Goal: Answer question/provide support

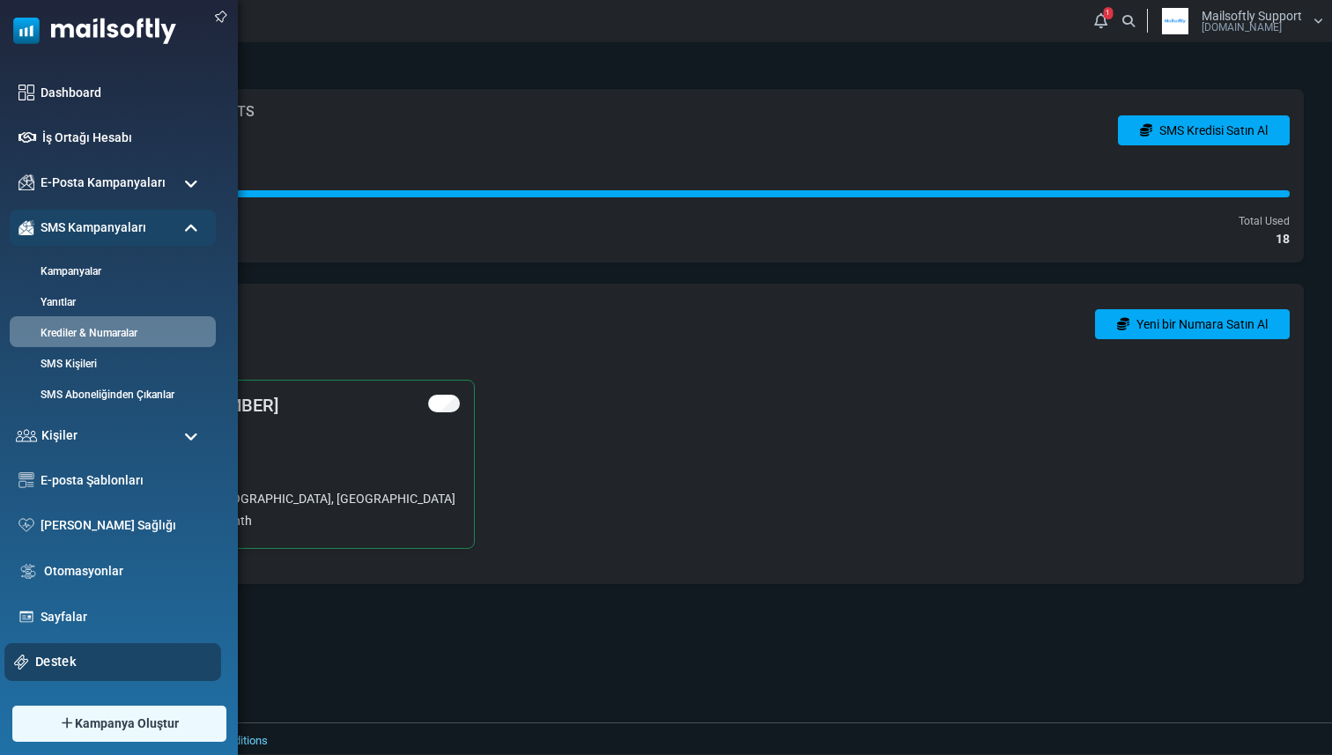
click at [103, 666] on link "Destek" at bounding box center [123, 661] width 176 height 19
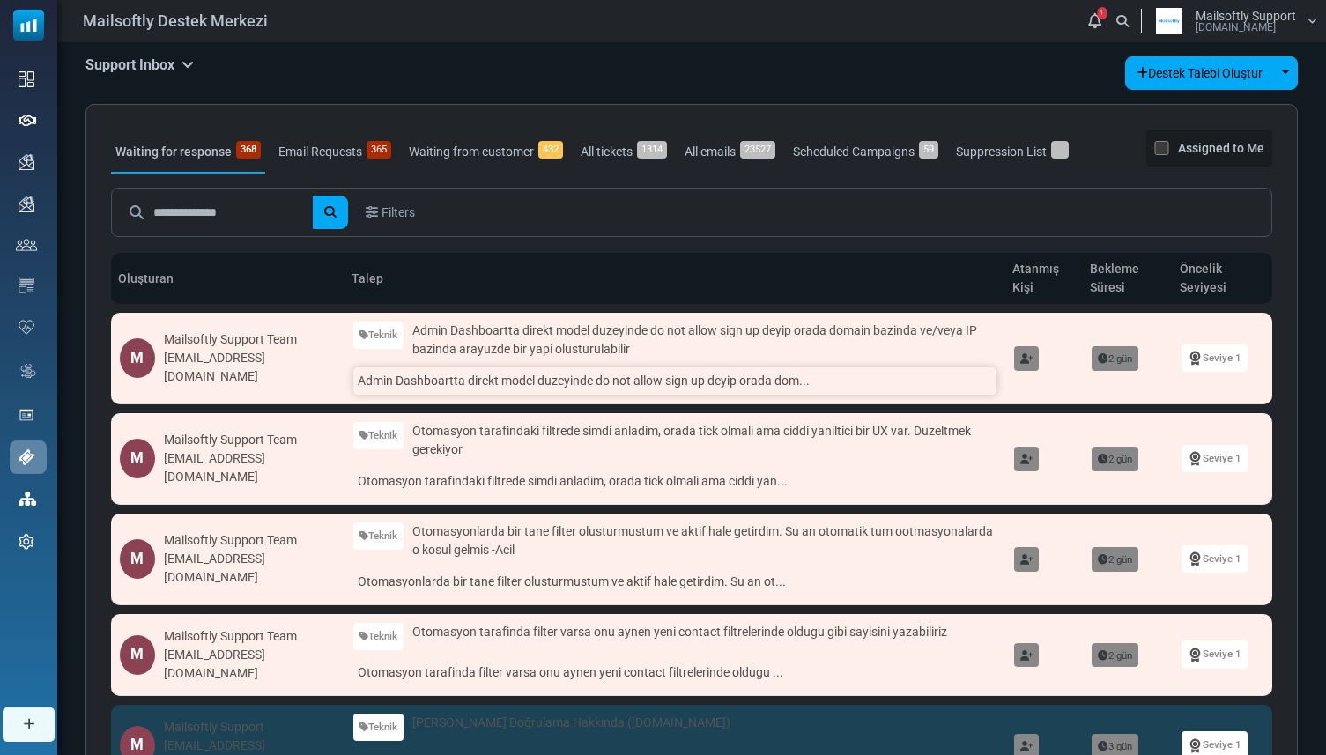
click at [524, 385] on link "Admin Dashboartta direkt model duzeyinde do not allow sign up deyip orada dom..." at bounding box center [674, 380] width 642 height 27
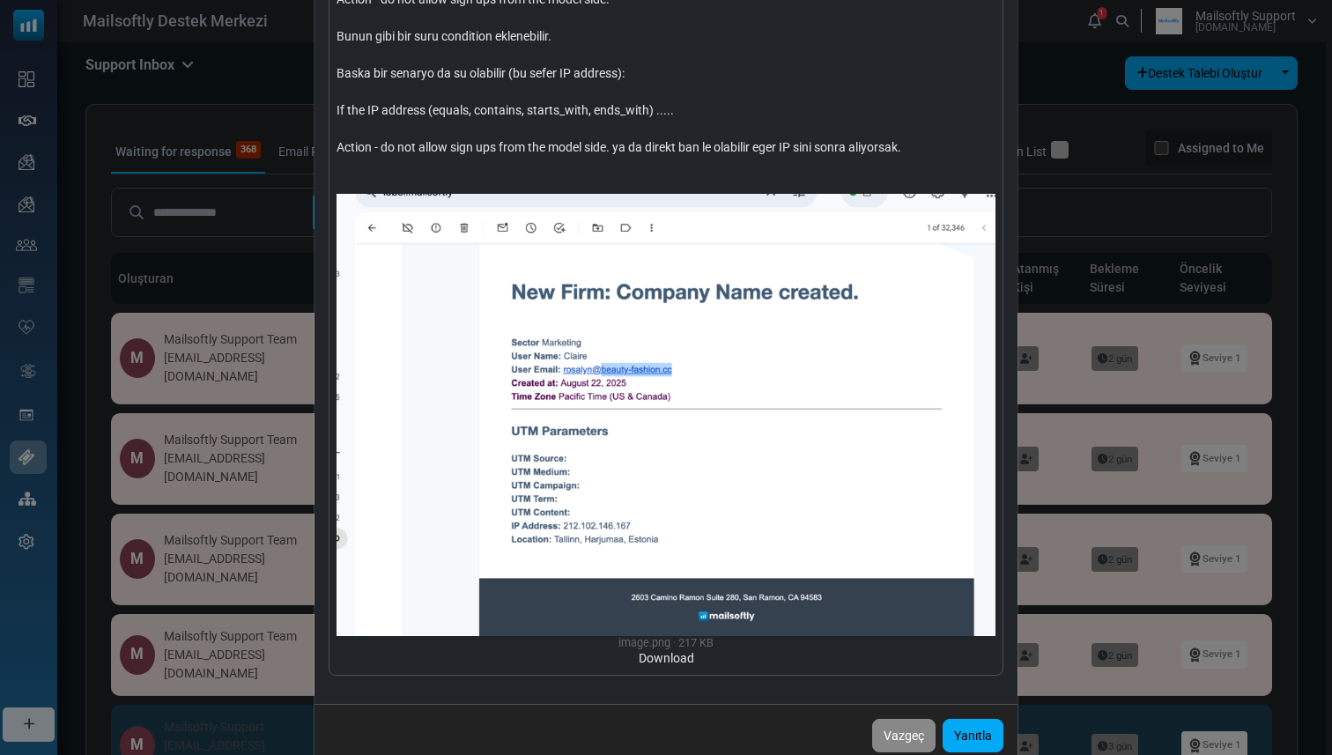
scroll to position [450, 0]
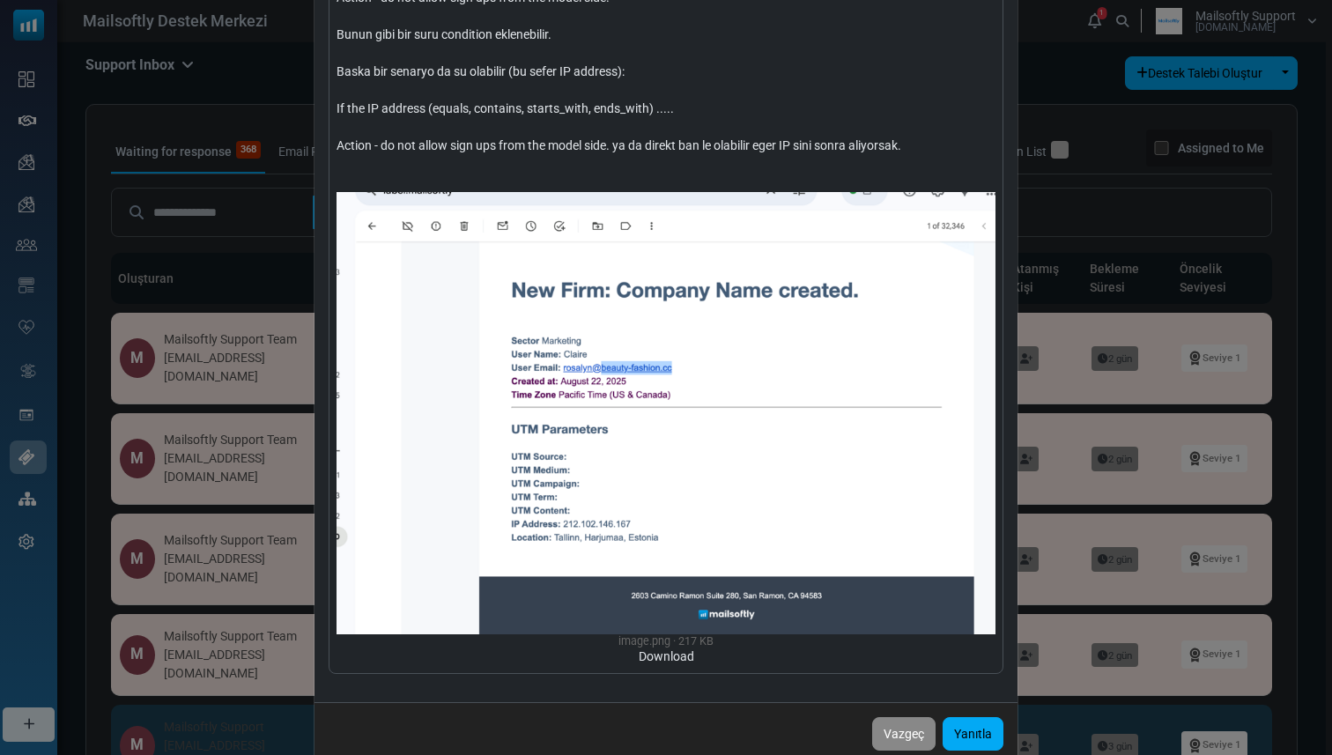
click at [1095, 186] on div "Admin Dashboartta direkt model duzeyinde do not allow sign up deyip orada domai…" at bounding box center [666, 377] width 1332 height 755
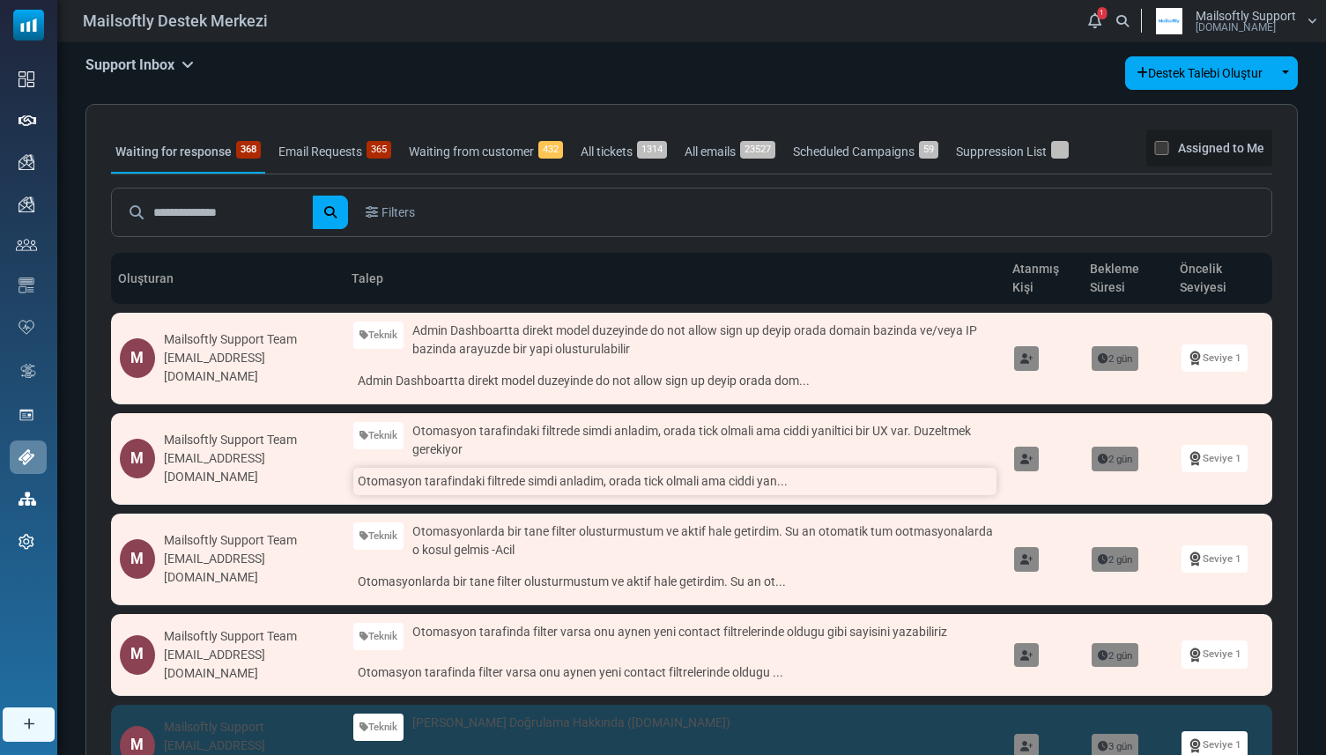
click at [626, 492] on link "Otomasyon tarafindaki filtrede simdi anladim, orada tick olmali ama ciddi yan..." at bounding box center [674, 481] width 642 height 27
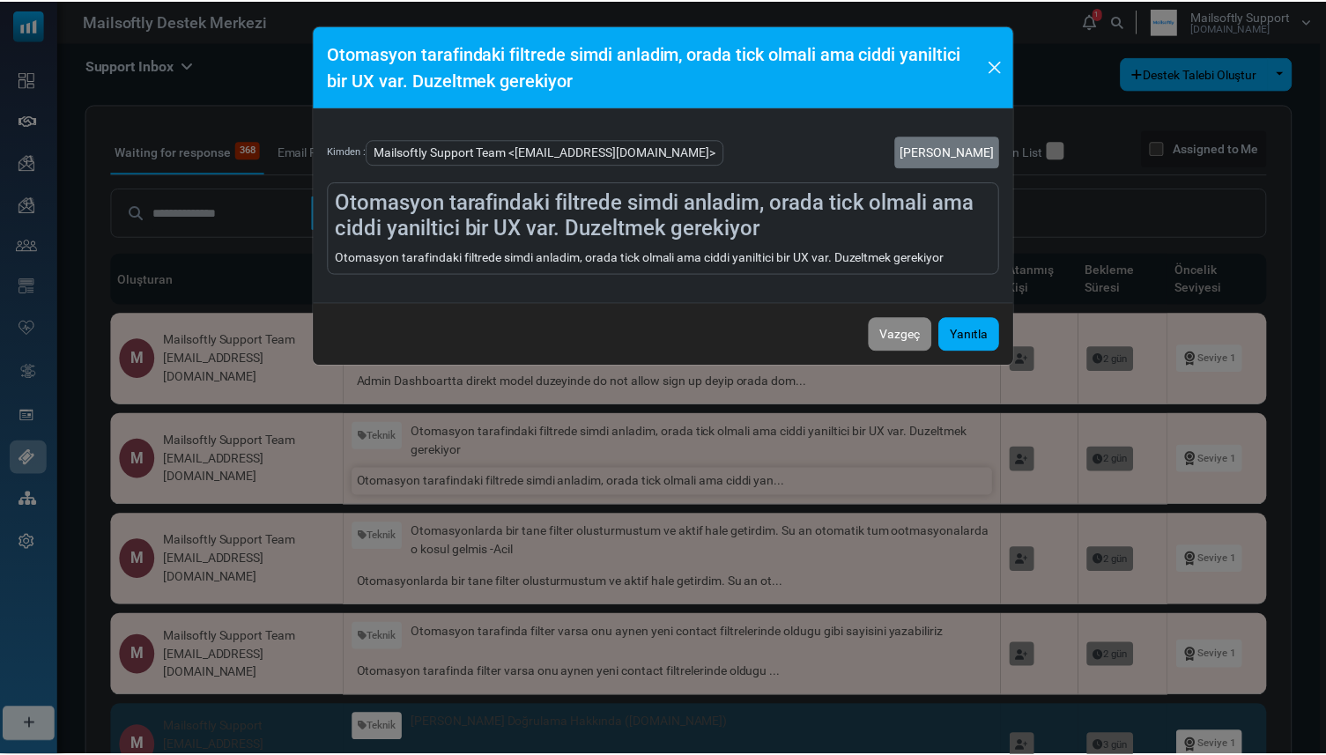
scroll to position [0, 0]
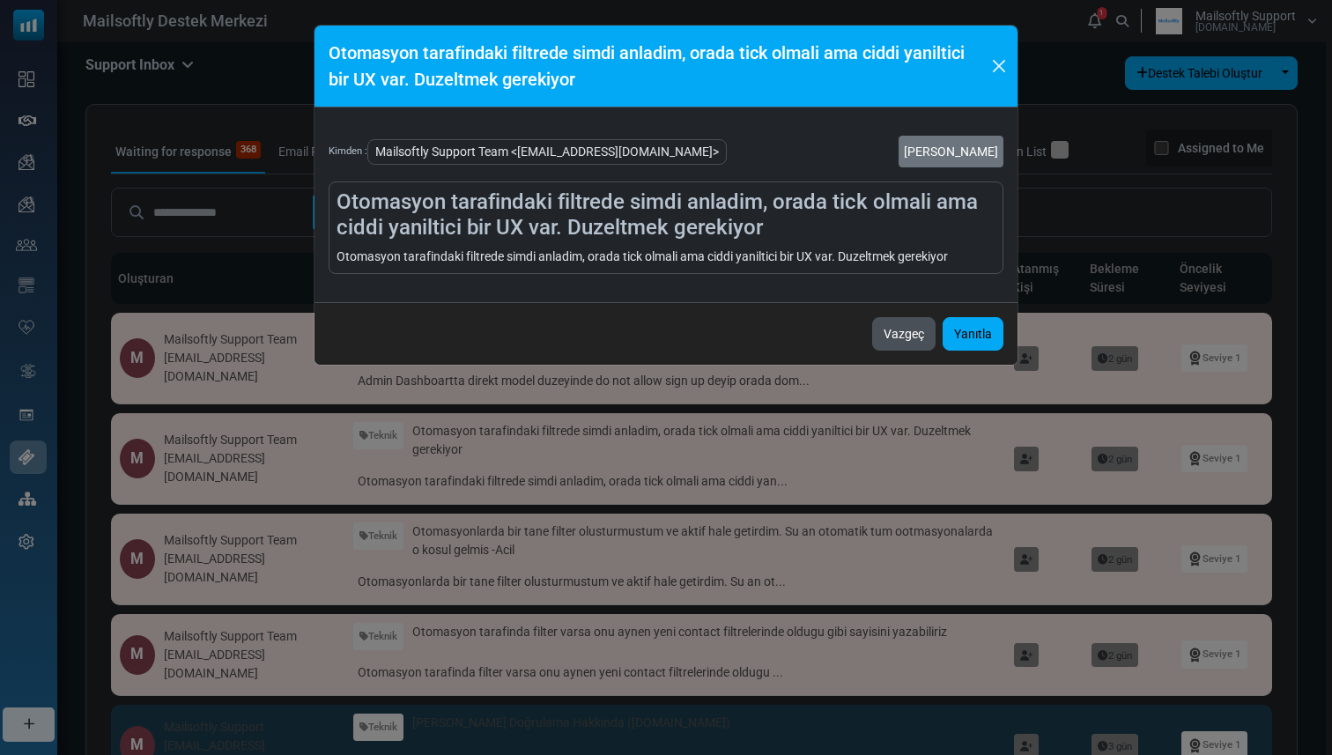
click at [892, 318] on button "Vazgeç" at bounding box center [903, 333] width 63 height 33
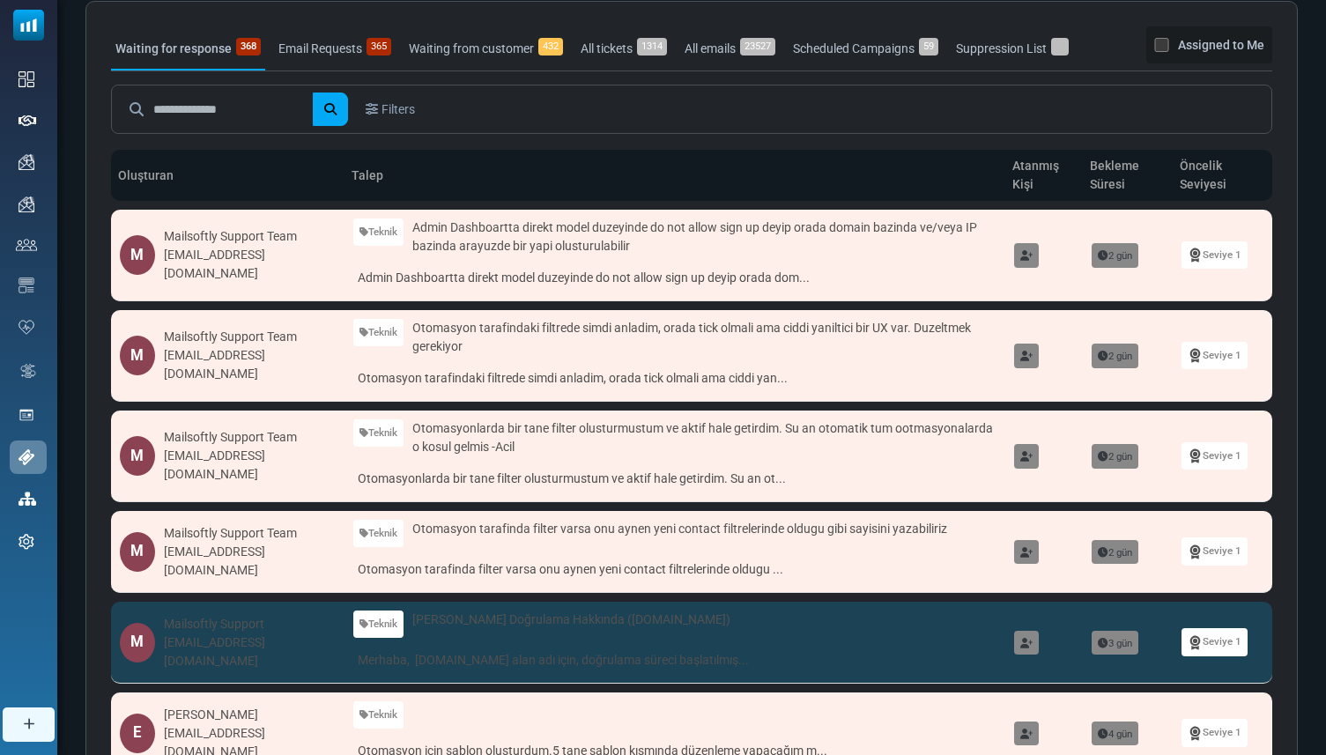
scroll to position [110, 0]
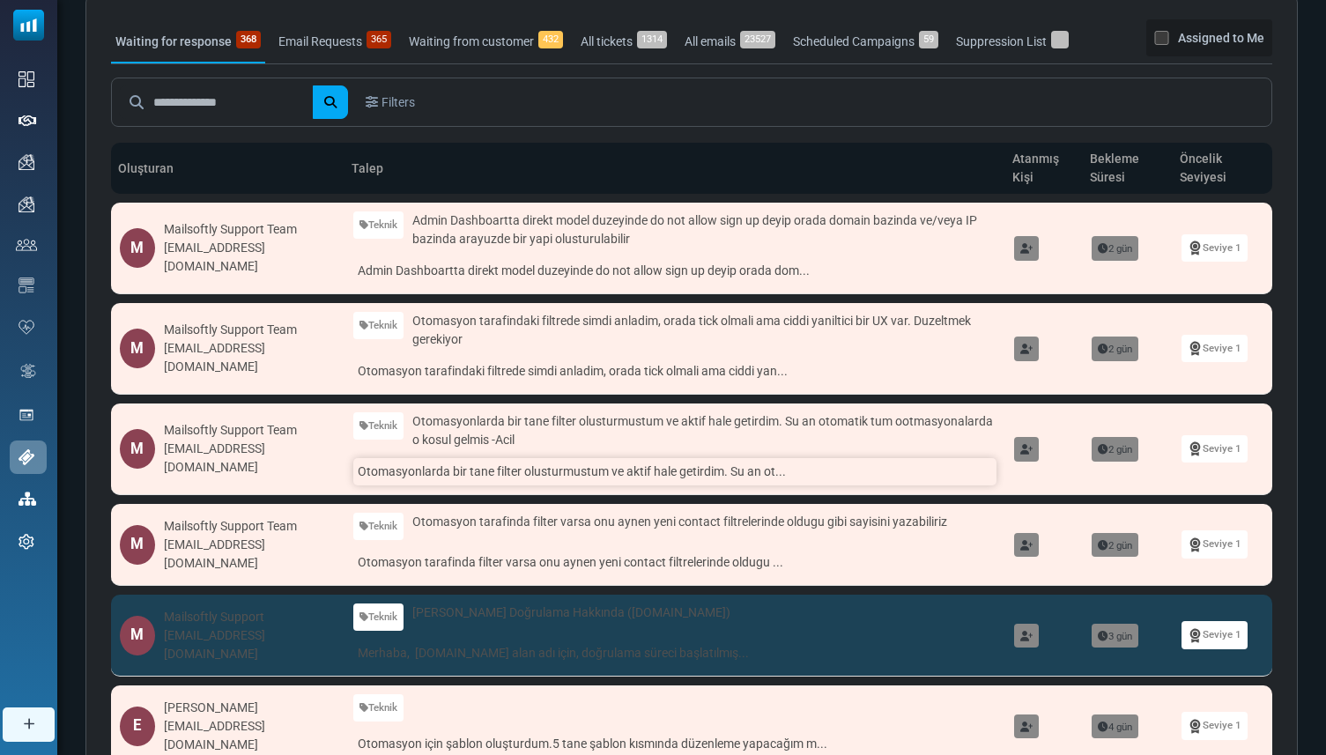
click at [738, 480] on link "Otomasyonlarda bir tane filter olusturmustum ve aktif hale getirdim. Su an ot..." at bounding box center [674, 471] width 642 height 27
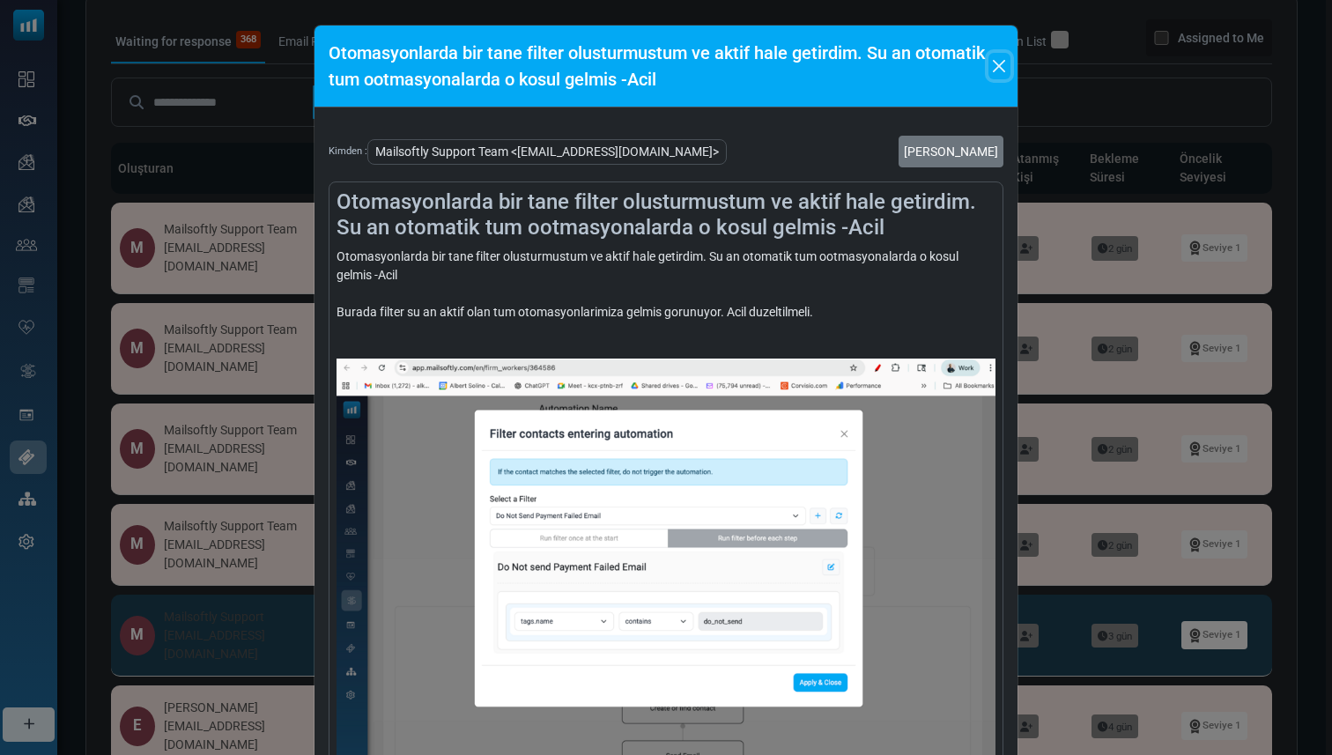
click at [990, 59] on button "Close" at bounding box center [999, 66] width 22 height 26
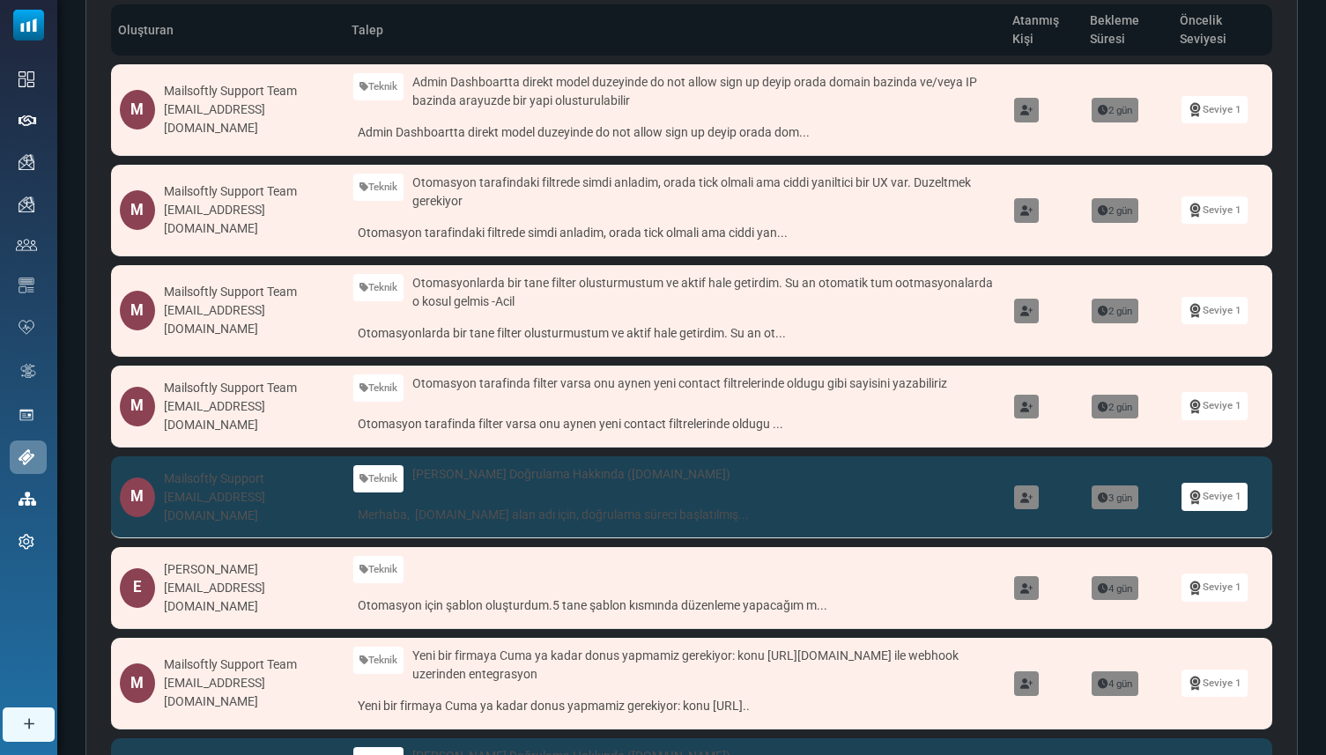
scroll to position [250, 0]
